Goal: Task Accomplishment & Management: Use online tool/utility

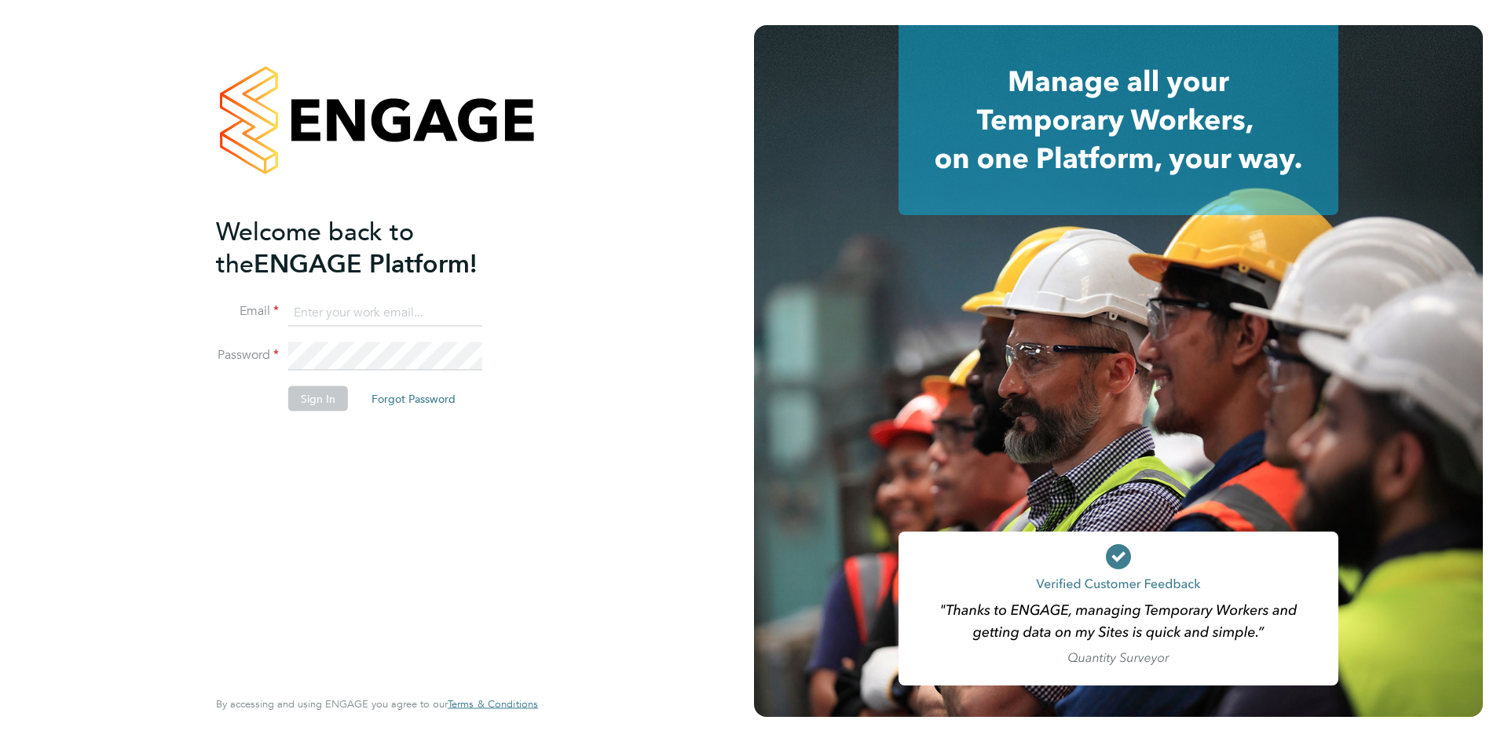
type input "[PERSON_NAME][EMAIL_ADDRESS][PERSON_NAME][DOMAIN_NAME]"
click at [323, 399] on button "Sign In" at bounding box center [318, 398] width 60 height 25
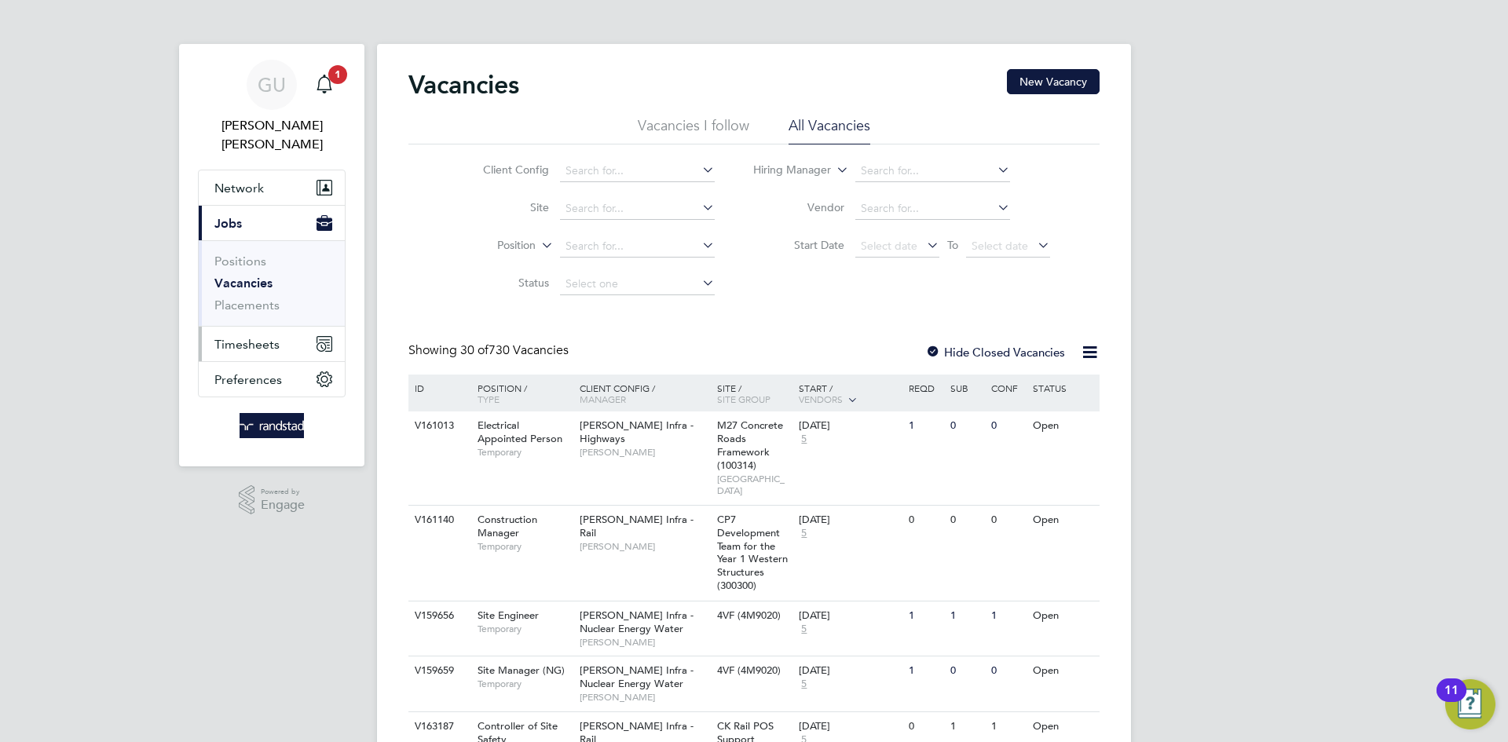
click at [268, 337] on span "Timesheets" at bounding box center [246, 344] width 65 height 15
click at [295, 327] on button "Timesheets" at bounding box center [272, 344] width 146 height 35
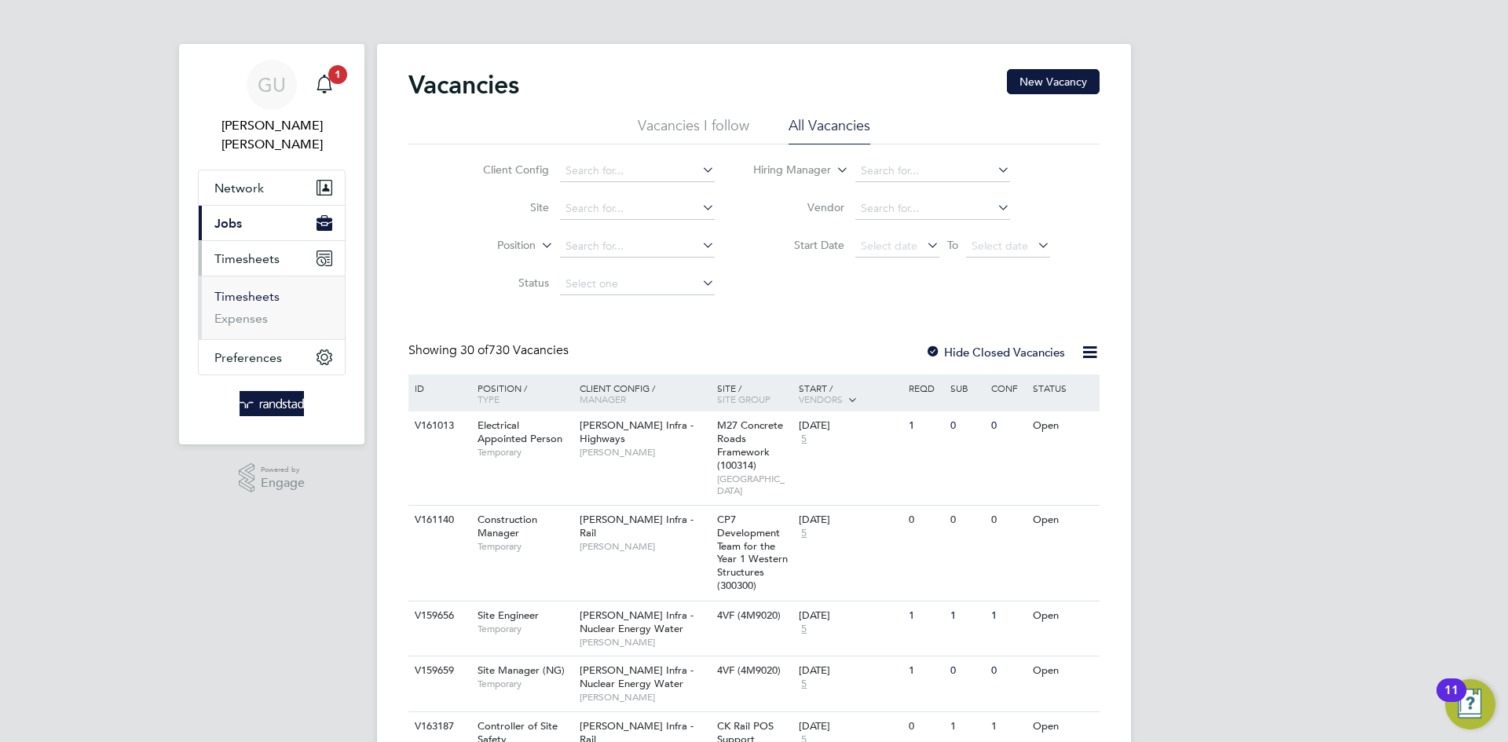
click at [247, 289] on link "Timesheets" at bounding box center [246, 296] width 65 height 15
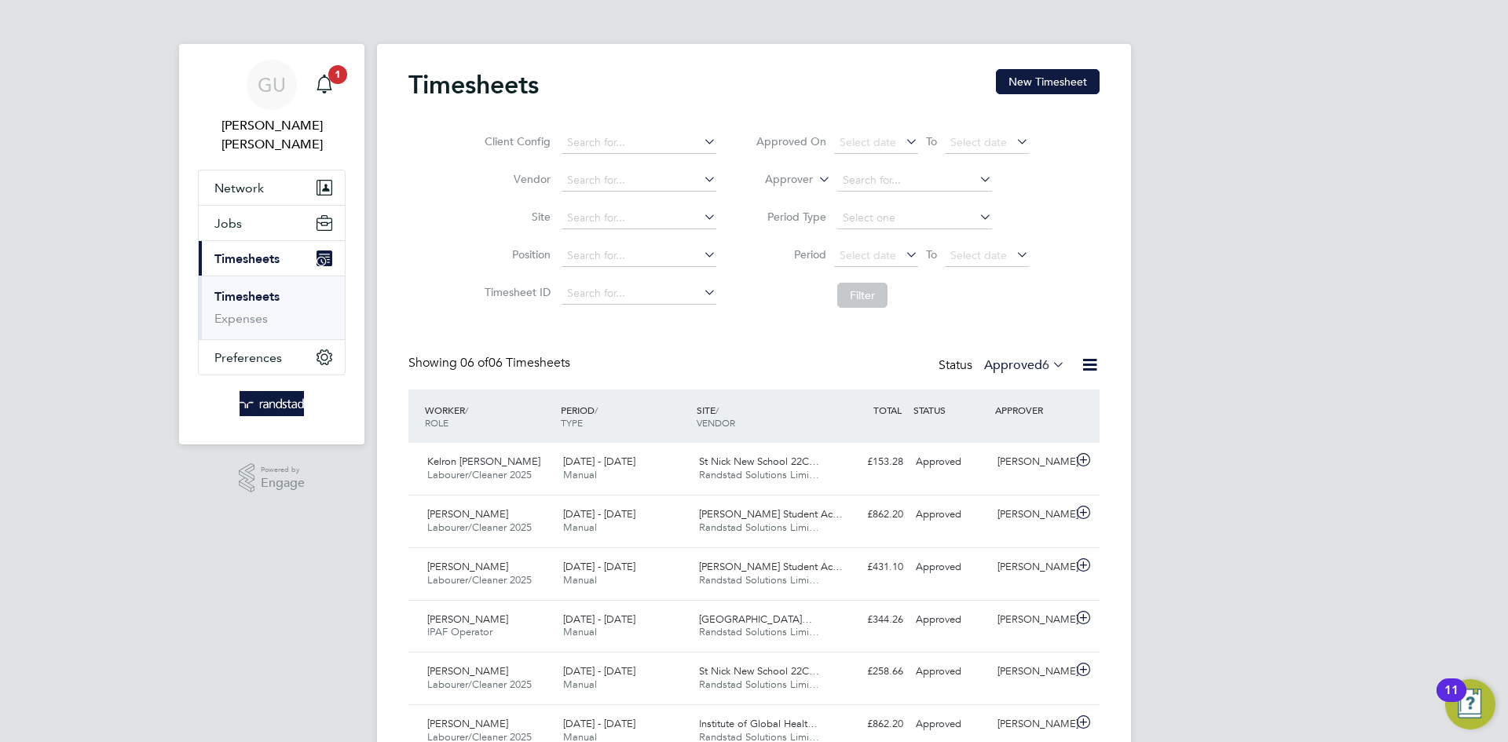
click at [1046, 364] on span "6" at bounding box center [1045, 365] width 7 height 16
click at [1050, 434] on li "Submitted" at bounding box center [1022, 437] width 72 height 22
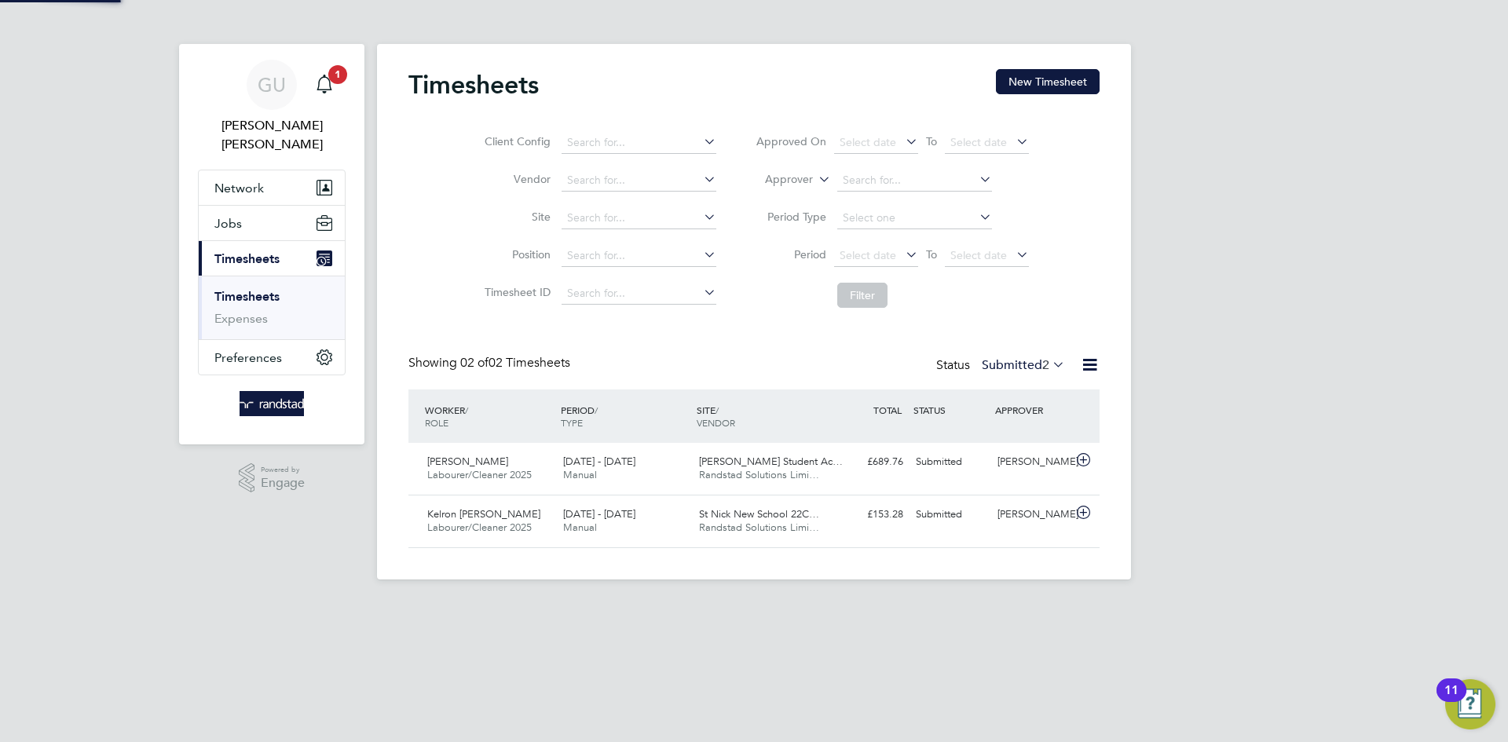
scroll to position [8, 8]
